Goal: Register for event/course

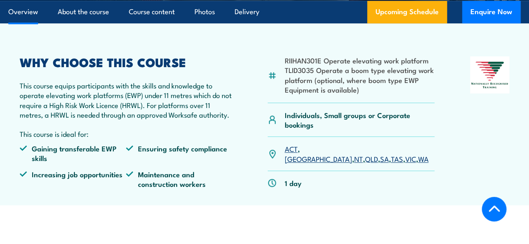
scroll to position [251, 0]
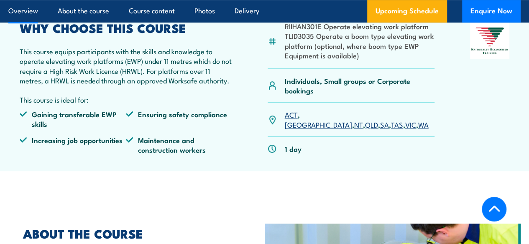
click at [418, 130] on link "WA" at bounding box center [423, 124] width 10 height 10
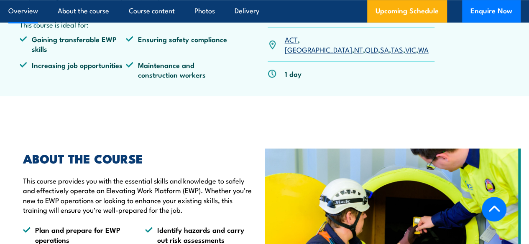
scroll to position [334, 0]
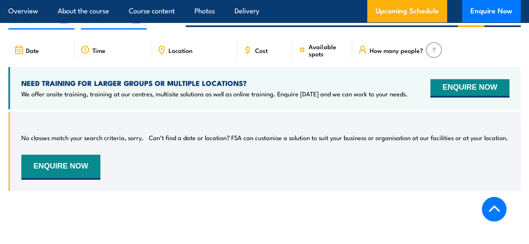
scroll to position [1234, 0]
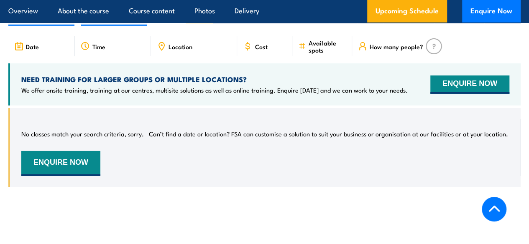
scroll to position [1284, 0]
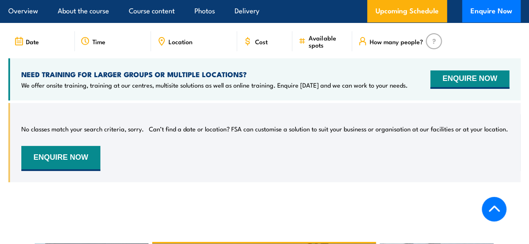
click at [477, 18] on label "WA" at bounding box center [471, 10] width 26 height 16
click at [477, 8] on input "WA" at bounding box center [479, 4] width 5 height 5
radio input "true"
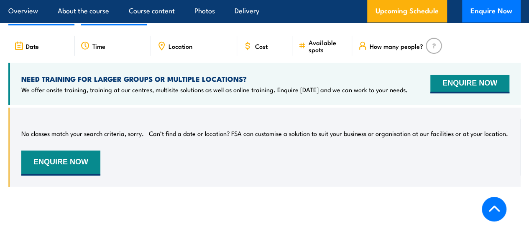
scroll to position [1284, 0]
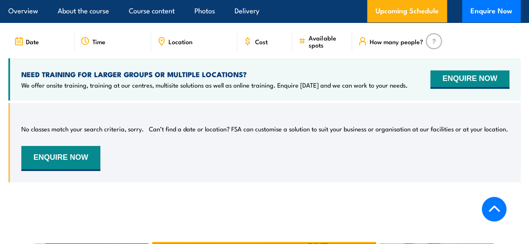
click at [498, 18] on label "Online" at bounding box center [502, 10] width 36 height 16
click at [513, 8] on input "Online" at bounding box center [515, 4] width 5 height 5
radio input "true"
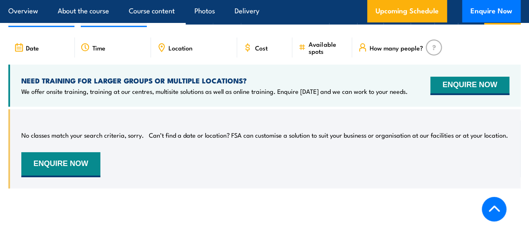
scroll to position [1284, 0]
